Goal: Complete application form: Complete application form

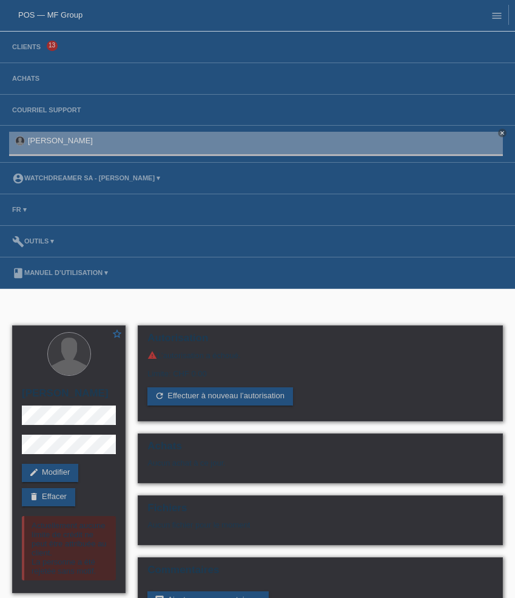
click at [25, 52] on li "Clients 13" at bounding box center [257, 48] width 515 height 32
click at [25, 49] on link "Clients" at bounding box center [26, 46] width 41 height 7
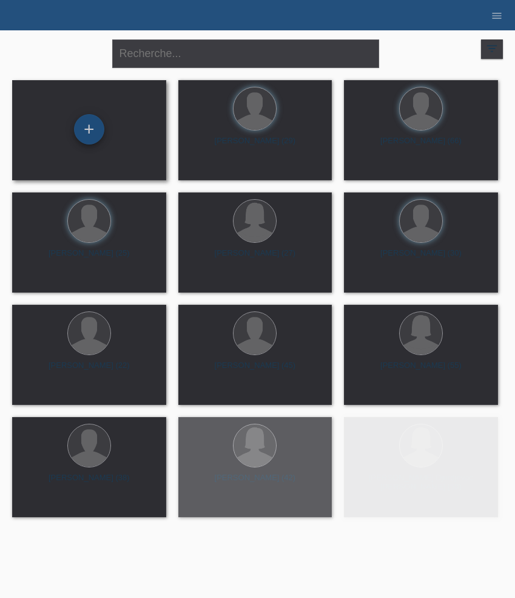
click at [83, 123] on div "+" at bounding box center [89, 129] width 30 height 30
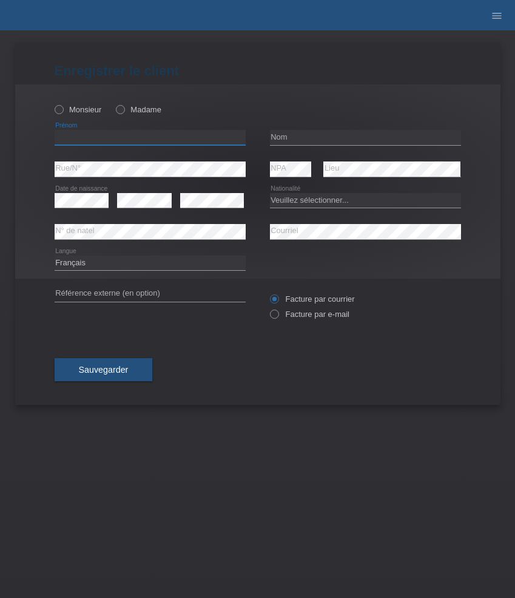
click at [126, 142] on input "text" at bounding box center [150, 137] width 191 height 15
paste input "[DEMOGRAPHIC_DATA]"
type input "[DEMOGRAPHIC_DATA]"
click at [76, 101] on div "Monsieur Madame" at bounding box center [150, 109] width 191 height 25
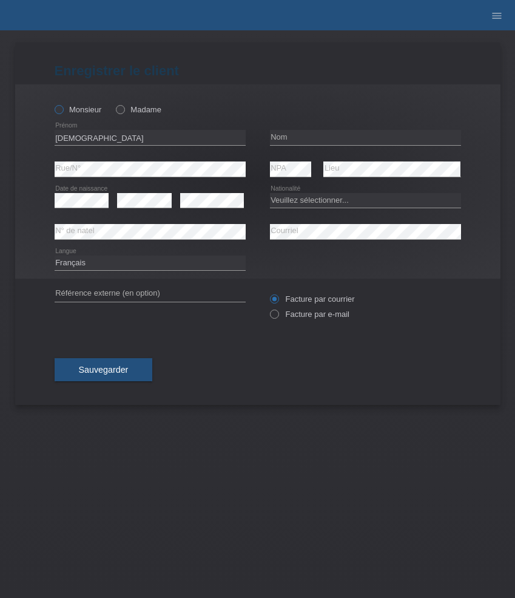
click at [75, 112] on label "Monsieur" at bounding box center [78, 109] width 47 height 9
click at [63, 112] on input "Monsieur" at bounding box center [59, 109] width 8 height 8
radio input "true"
click at [320, 137] on input "text" at bounding box center [365, 137] width 191 height 15
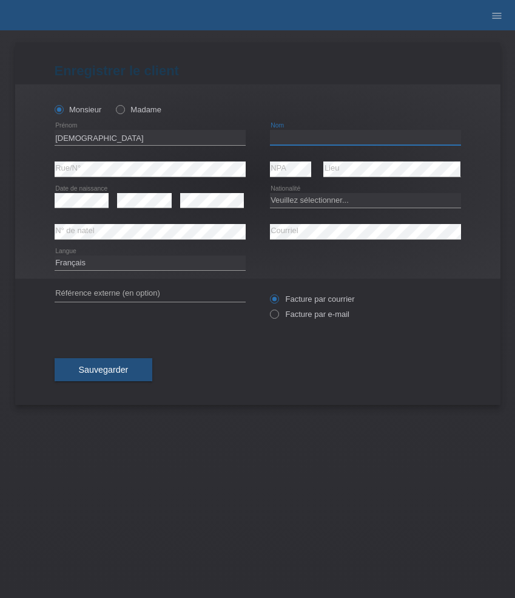
paste input "Maliqi"
type input "Maliqi"
click at [302, 205] on select "Veuillez sélectionner... Suisse Allemagne Autriche Liechtenstein ------------ A…" at bounding box center [365, 200] width 191 height 15
select select "CH"
click at [270, 193] on select "Veuillez sélectionner... Suisse Allemagne Autriche Liechtenstein ------------ A…" at bounding box center [365, 200] width 191 height 15
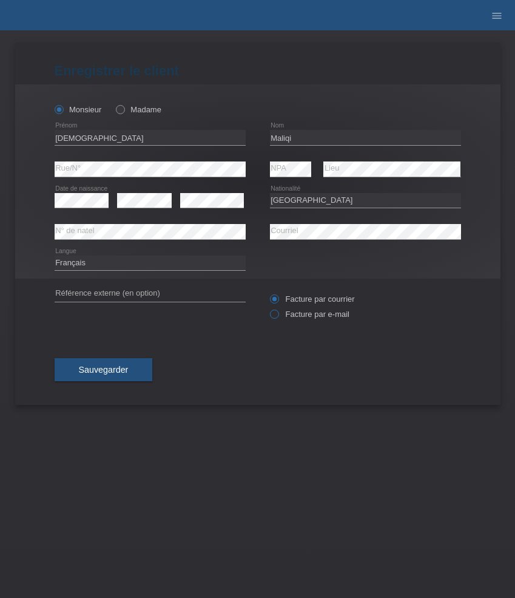
click at [310, 317] on label "Facture par e-mail" at bounding box center [310, 314] width 80 height 9
click at [278, 317] on input "Facture par e-mail" at bounding box center [274, 317] width 8 height 15
radio input "true"
click at [128, 367] on span "Sauvegarder" at bounding box center [104, 370] width 50 height 10
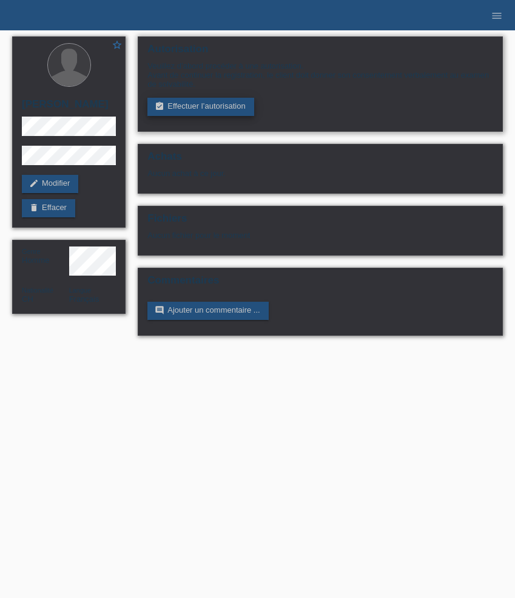
click at [206, 114] on link "assignment_turned_in Effectuer l’autorisation" at bounding box center [200, 107] width 106 height 18
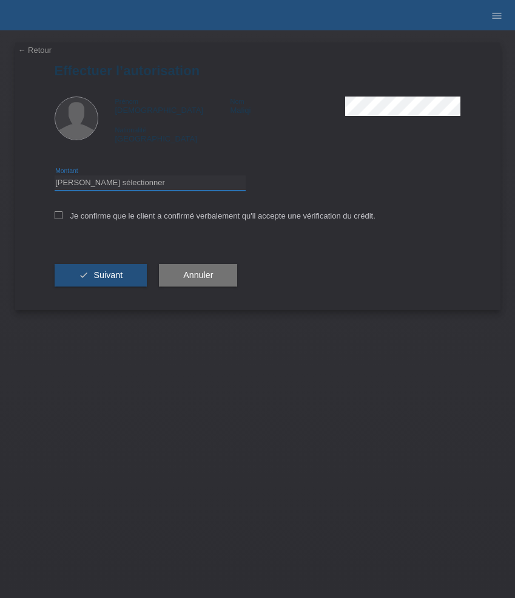
click at [188, 177] on select "Veuillez sélectionner CHF 1.00 - CHF 499.00 CHF 500.00 - CHF 1'999.00 CHF 2'000…" at bounding box center [150, 182] width 191 height 15
select select "3"
click at [55, 177] on select "Veuillez sélectionner CHF 1.00 - CHF 499.00 CHF 500.00 - CHF 1'999.00 CHF 2'000…" at bounding box center [150, 182] width 191 height 15
click at [163, 217] on label "Je confirme que le client a confirmé verbalement qu'il accepte une vérification…" at bounding box center [215, 215] width 321 height 9
click at [63, 217] on input "Je confirme que le client a confirmé verbalement qu'il accepte une vérification…" at bounding box center [59, 215] width 8 height 8
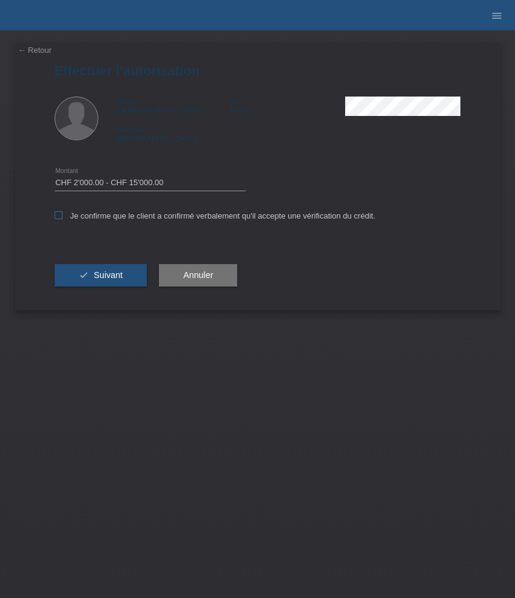
checkbox input "true"
click at [115, 266] on button "check Suivant" at bounding box center [101, 275] width 93 height 23
